Goal: Obtain resource: Obtain resource

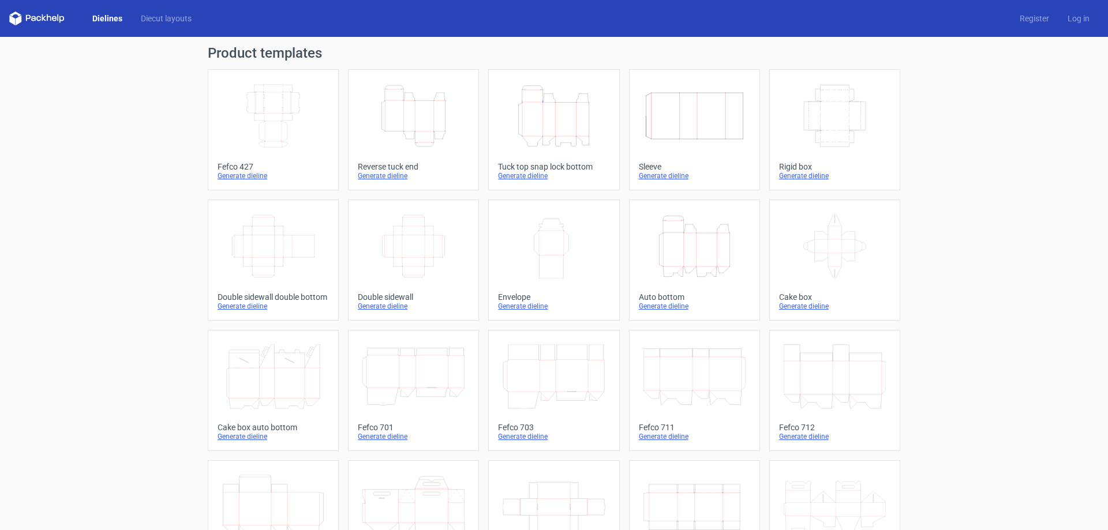
click at [643, 253] on icon "Height Depth Width" at bounding box center [694, 246] width 102 height 65
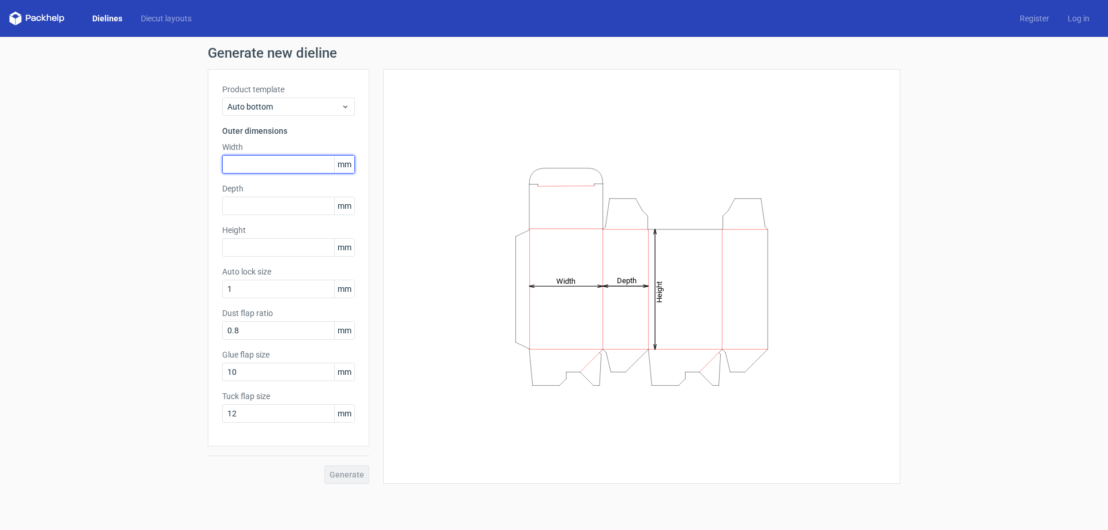
click at [265, 168] on input "text" at bounding box center [288, 164] width 133 height 18
click at [254, 213] on input "text" at bounding box center [288, 206] width 133 height 18
click at [256, 251] on input "text" at bounding box center [288, 247] width 133 height 18
click at [255, 168] on input "text" at bounding box center [288, 164] width 133 height 18
type input "220"
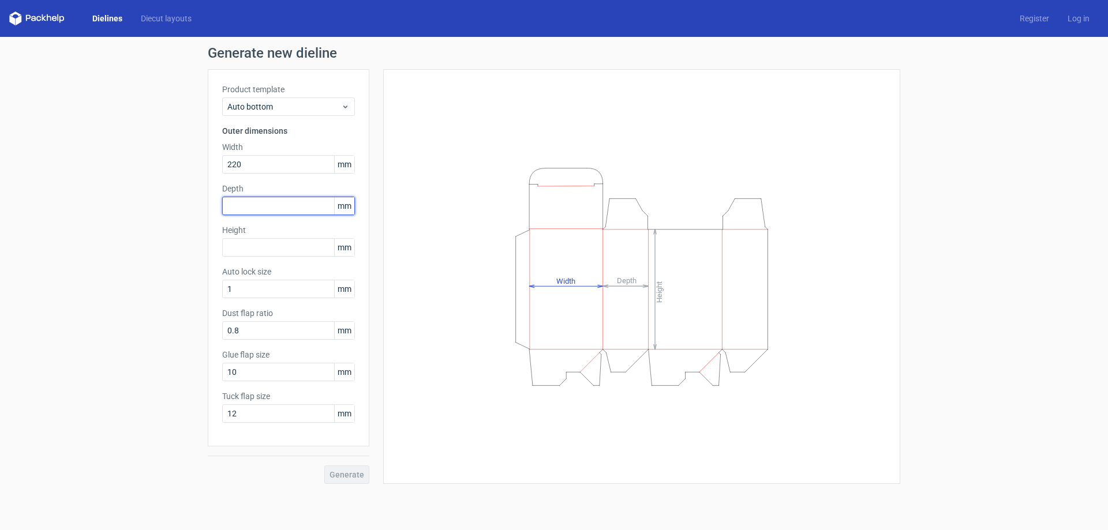
click at [262, 202] on input "text" at bounding box center [288, 206] width 133 height 18
type input "130"
click at [258, 246] on input "text" at bounding box center [288, 247] width 133 height 18
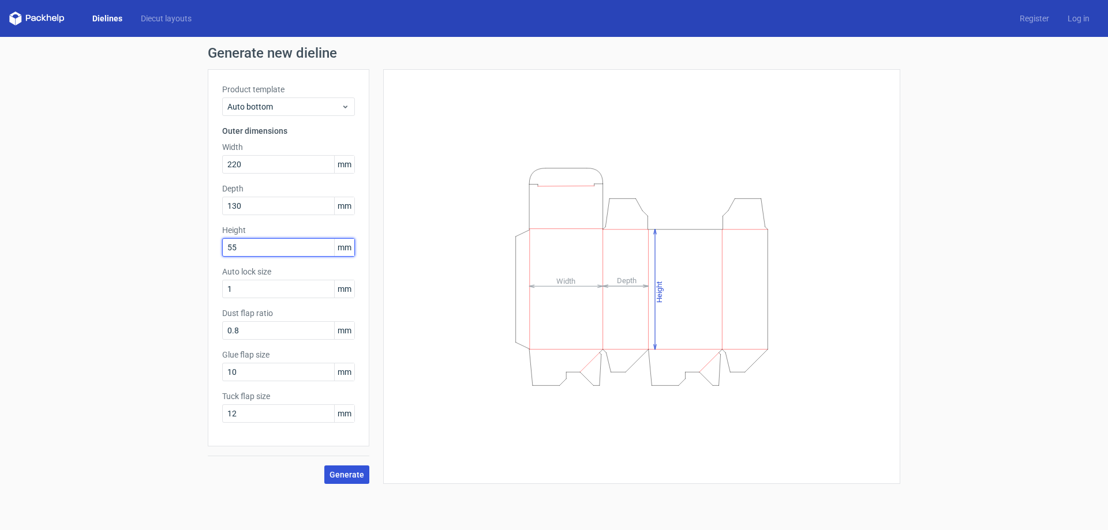
type input "55"
click at [355, 467] on button "Generate" at bounding box center [346, 475] width 45 height 18
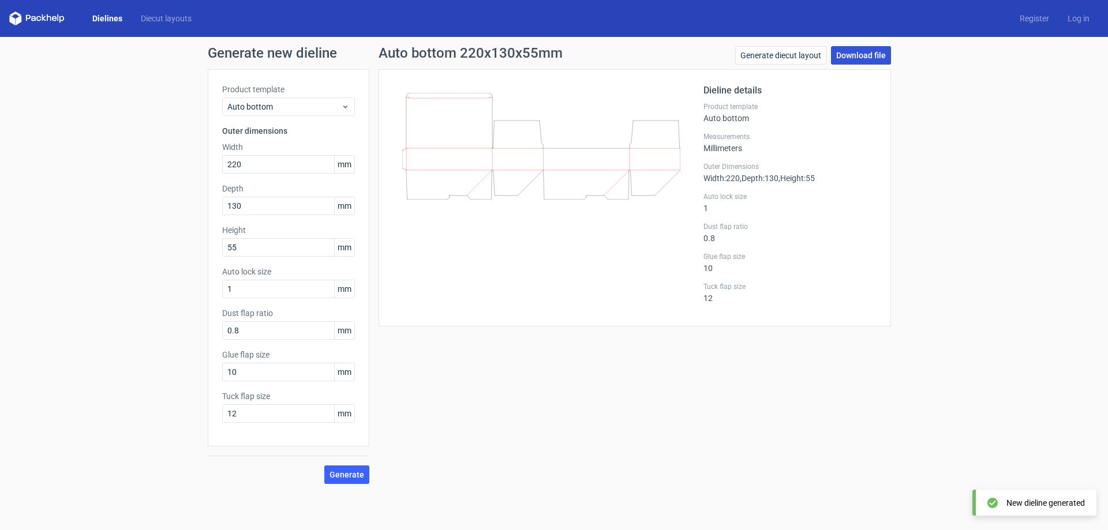
click at [848, 58] on link "Download file" at bounding box center [861, 55] width 60 height 18
click at [760, 57] on link "Generate diecut layout" at bounding box center [780, 55] width 91 height 18
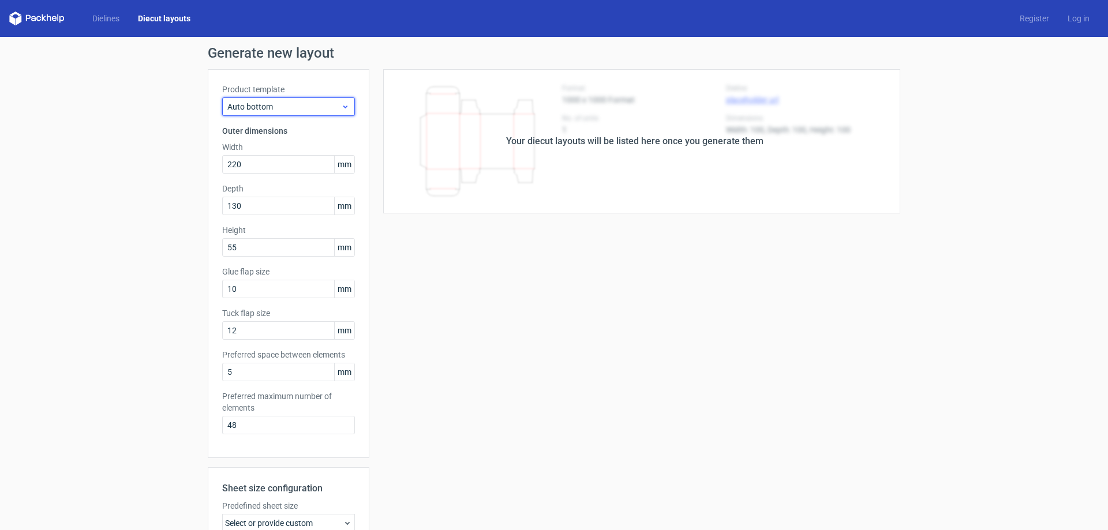
click at [299, 113] on div "Auto bottom" at bounding box center [288, 106] width 133 height 18
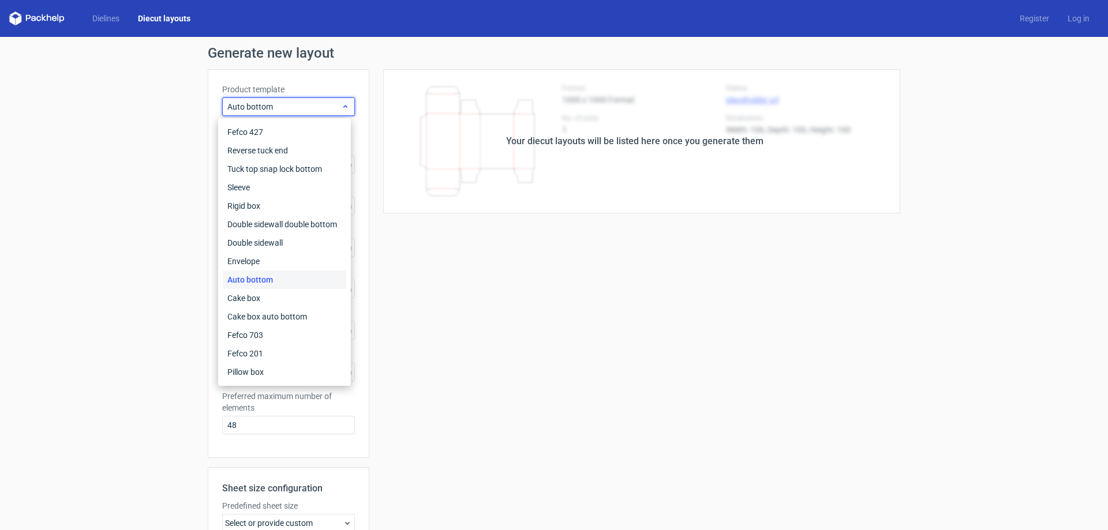
click at [299, 113] on div "Auto bottom" at bounding box center [288, 106] width 133 height 18
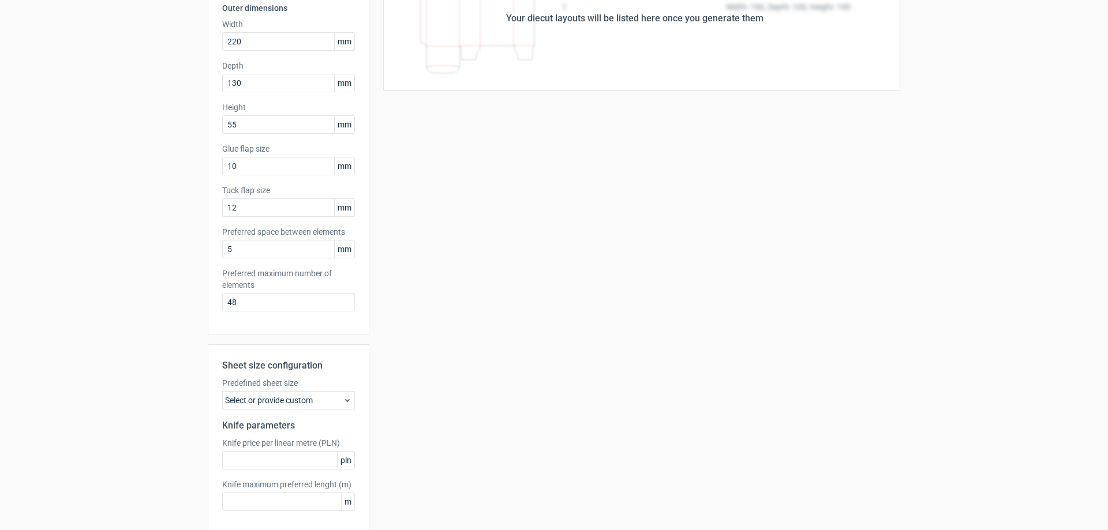
scroll to position [173, 0]
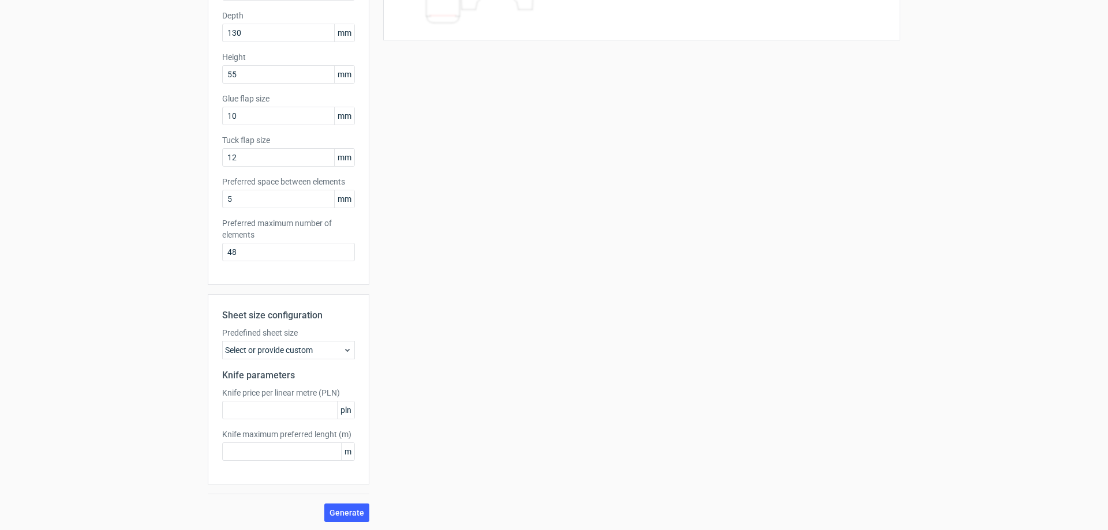
click at [330, 354] on div "Select or provide custom" at bounding box center [288, 350] width 133 height 18
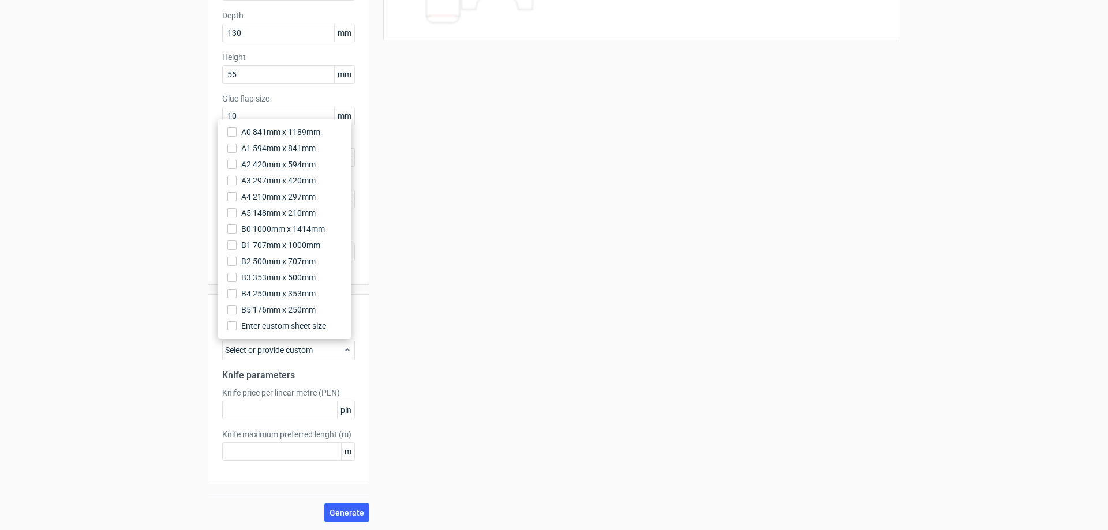
click at [330, 354] on div "Select or provide custom" at bounding box center [288, 350] width 133 height 18
click at [306, 416] on input "text" at bounding box center [288, 410] width 133 height 18
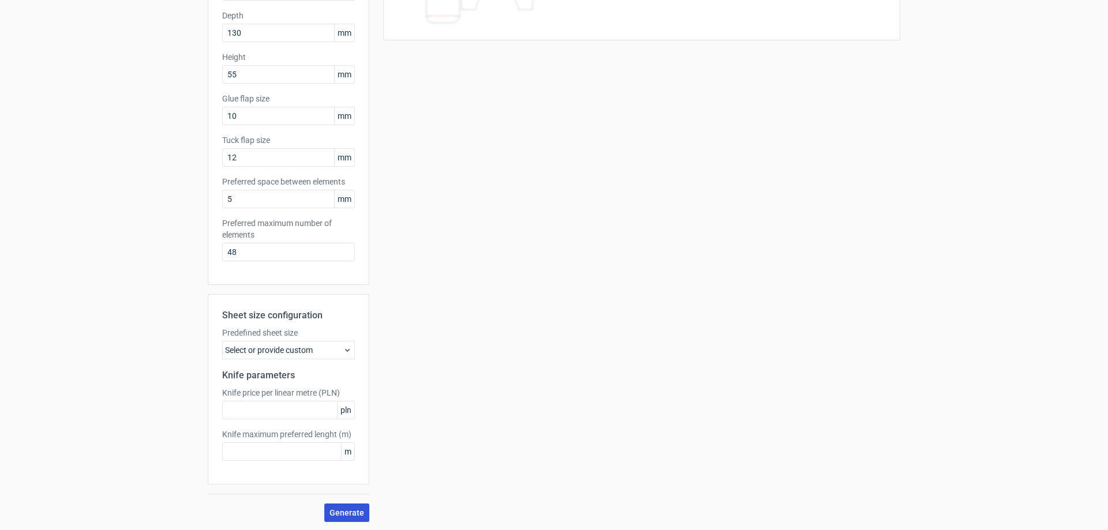
click at [351, 509] on span "Generate" at bounding box center [346, 513] width 35 height 8
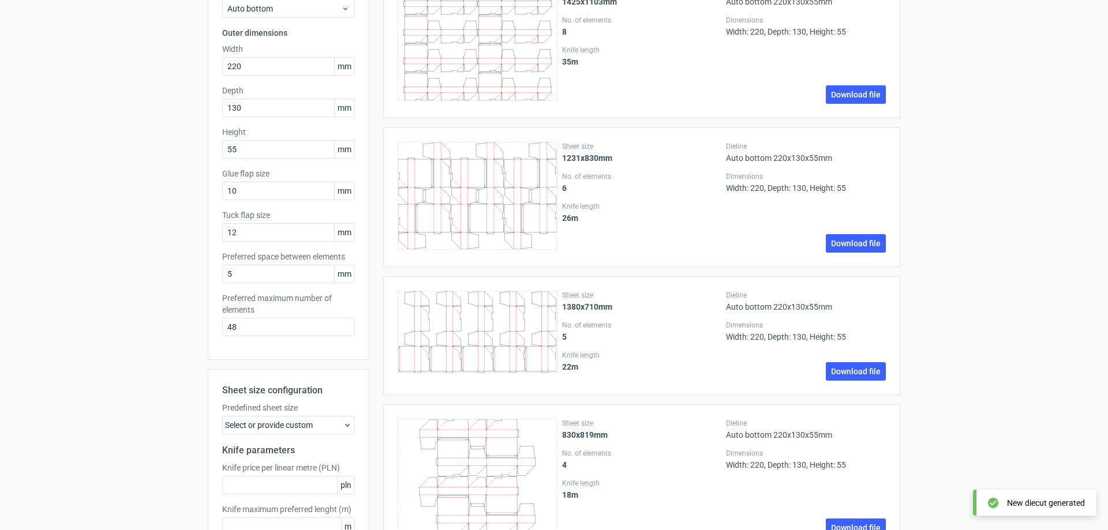
scroll to position [231, 0]
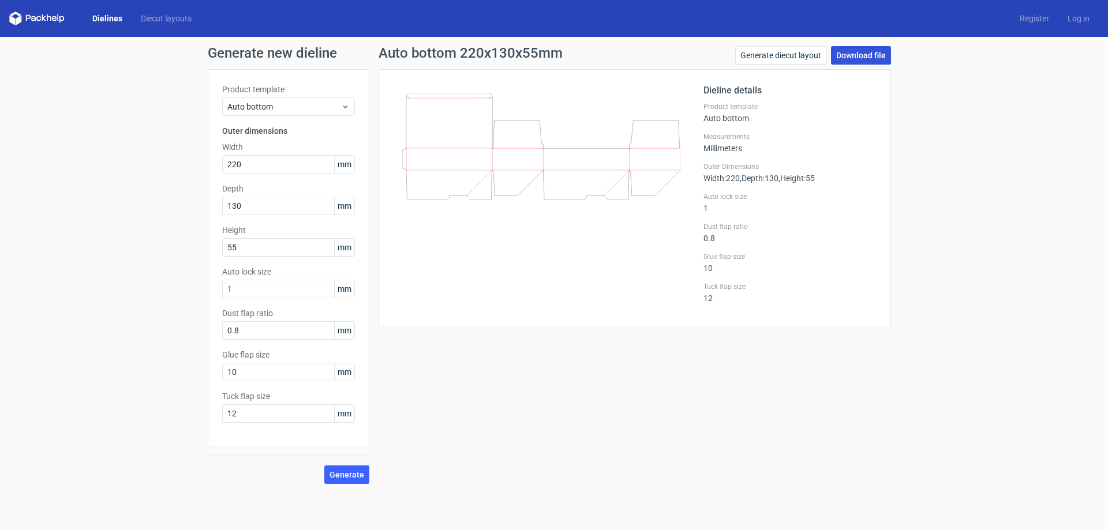
click at [864, 55] on link "Download file" at bounding box center [861, 55] width 60 height 18
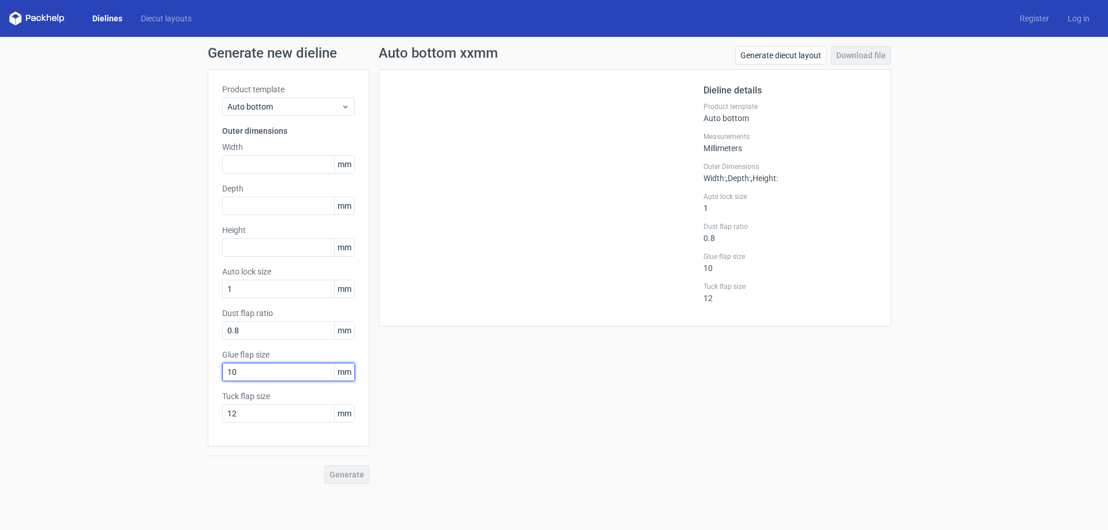
drag, startPoint x: 277, startPoint y: 373, endPoint x: 277, endPoint y: 393, distance: 20.8
click at [277, 373] on input "10" at bounding box center [288, 372] width 133 height 18
click at [279, 421] on input "12" at bounding box center [288, 413] width 133 height 18
click at [284, 376] on input "10" at bounding box center [288, 372] width 133 height 18
click at [282, 328] on input "0.8" at bounding box center [288, 330] width 133 height 18
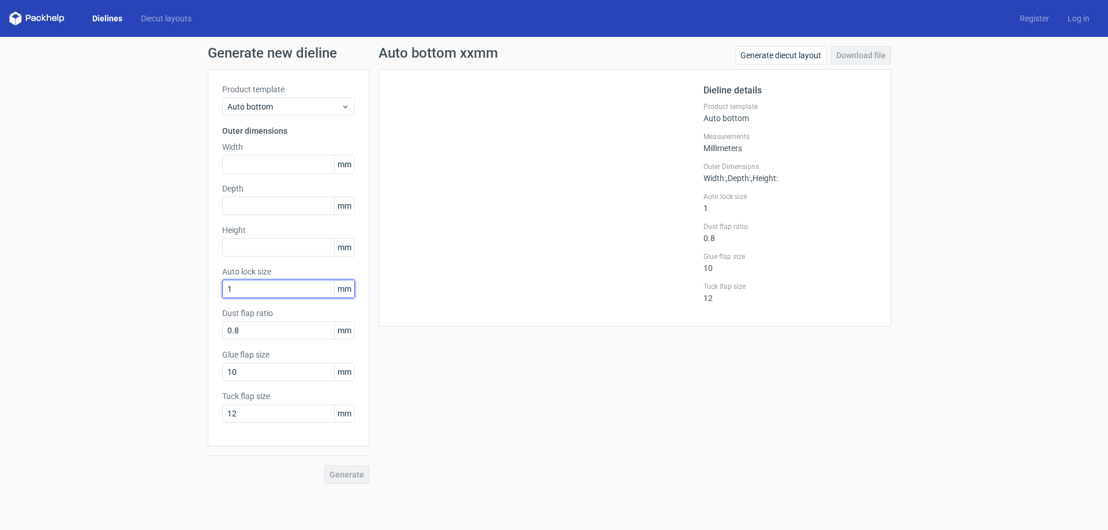
click at [282, 288] on input "1" at bounding box center [288, 289] width 133 height 18
click at [282, 250] on input "text" at bounding box center [288, 247] width 133 height 18
drag, startPoint x: 283, startPoint y: 201, endPoint x: 285, endPoint y: 177, distance: 24.3
click at [284, 201] on input "text" at bounding box center [288, 206] width 133 height 18
click at [291, 156] on input "text" at bounding box center [288, 164] width 133 height 18
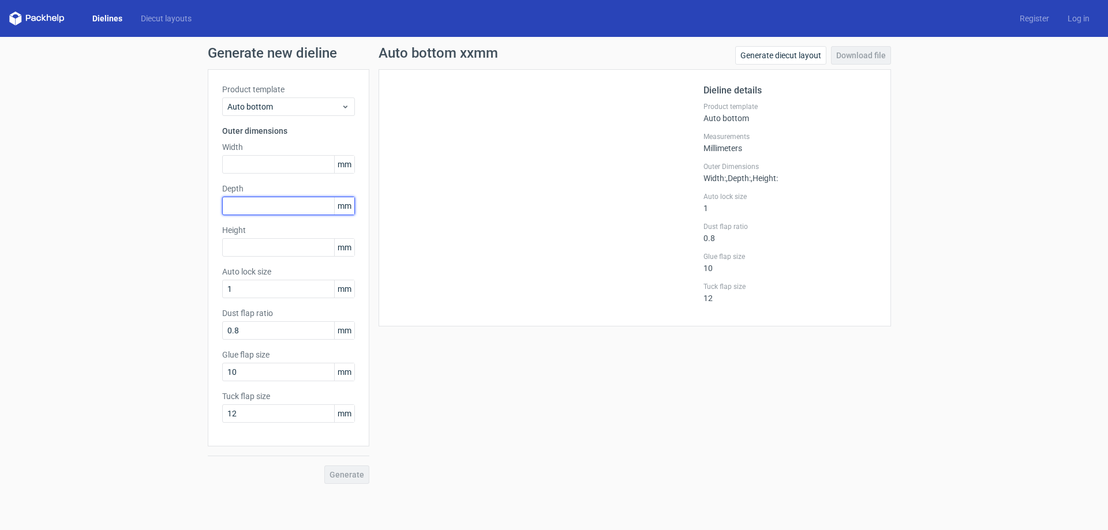
click at [292, 198] on input "text" at bounding box center [288, 206] width 133 height 18
click at [291, 242] on input "text" at bounding box center [288, 247] width 133 height 18
click at [423, 128] on div at bounding box center [548, 198] width 310 height 228
click at [292, 374] on input "10" at bounding box center [288, 372] width 133 height 18
drag, startPoint x: 293, startPoint y: 411, endPoint x: 294, endPoint y: 421, distance: 9.2
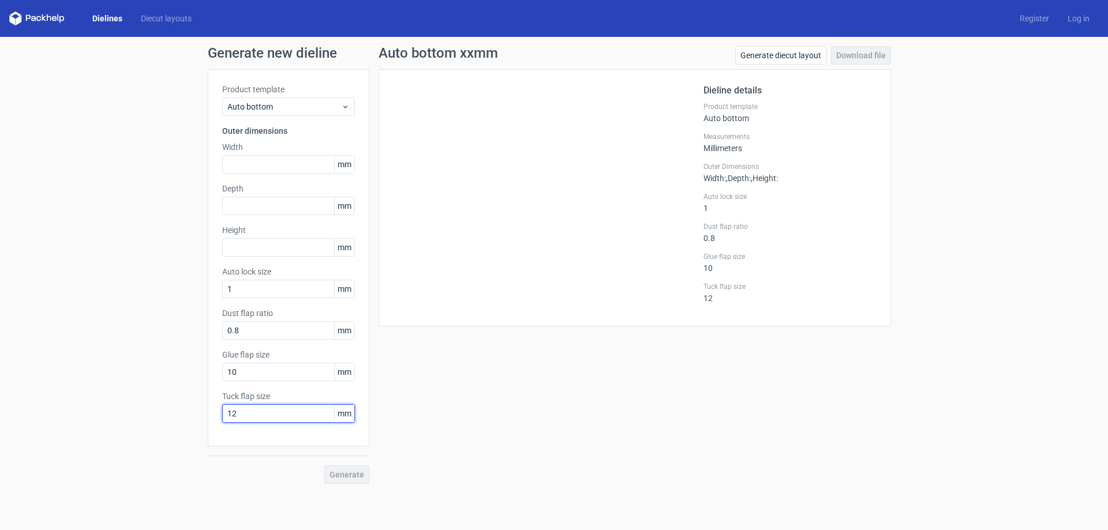
click at [293, 412] on input "12" at bounding box center [288, 413] width 133 height 18
click at [294, 424] on div "Product template Auto bottom Outer dimensions Width mm Depth mm Height mm Auto …" at bounding box center [289, 257] width 162 height 377
click at [292, 370] on input "10" at bounding box center [288, 372] width 133 height 18
click at [295, 295] on input "1" at bounding box center [288, 289] width 133 height 18
click at [298, 241] on input "text" at bounding box center [288, 247] width 133 height 18
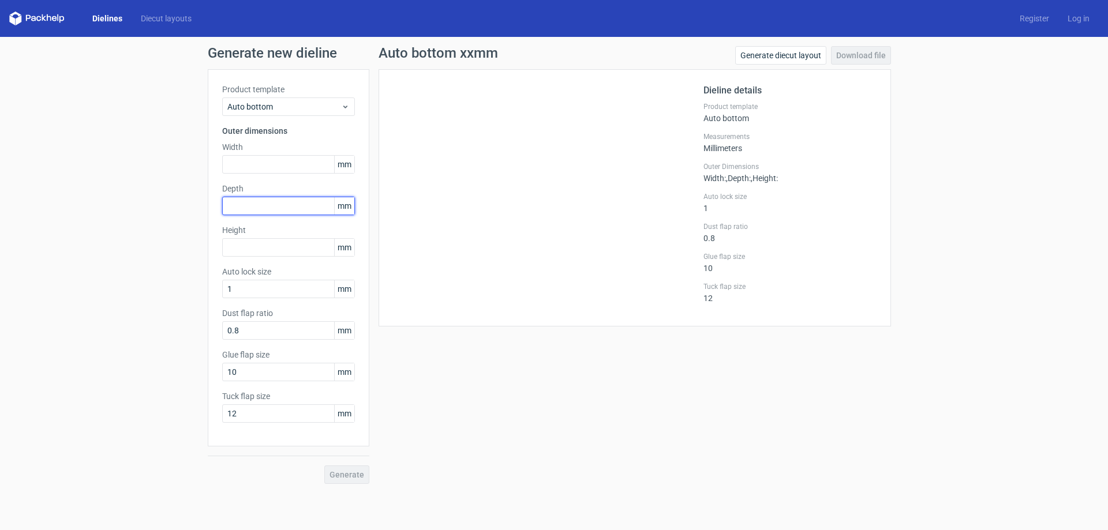
click at [294, 207] on input "text" at bounding box center [288, 206] width 133 height 18
click at [304, 159] on input "text" at bounding box center [288, 164] width 133 height 18
